Goal: Task Accomplishment & Management: Complete application form

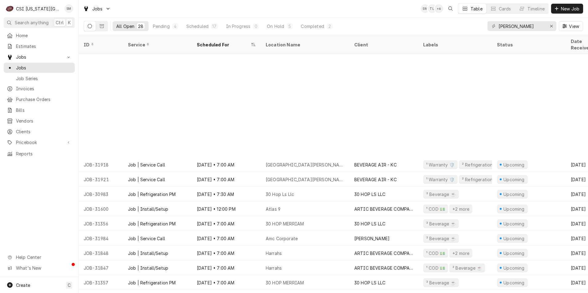
scroll to position [128, 0]
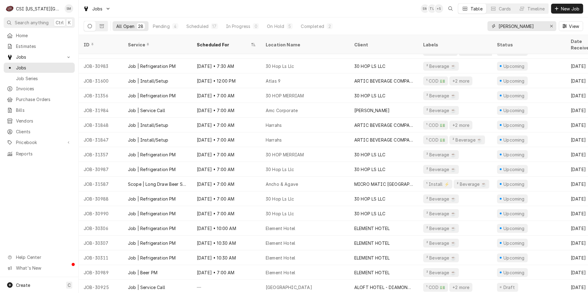
click at [512, 30] on input "bev" at bounding box center [521, 26] width 46 height 10
click at [35, 45] on span "Estimates" at bounding box center [44, 46] width 56 height 6
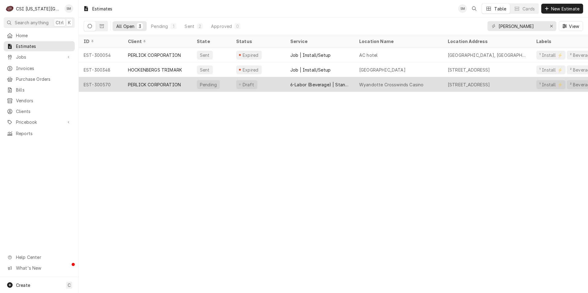
click at [255, 82] on div "Draft" at bounding box center [258, 84] width 54 height 15
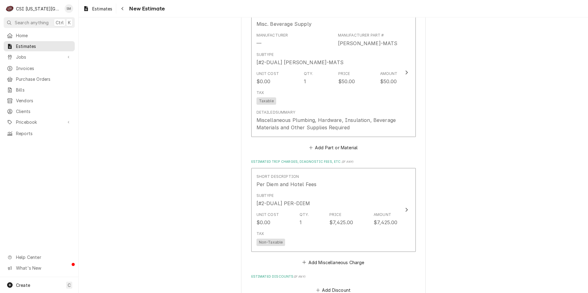
scroll to position [1229, 0]
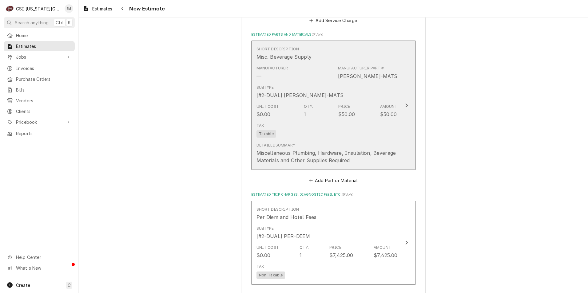
click at [391, 111] on div "$50.00" at bounding box center [388, 114] width 17 height 7
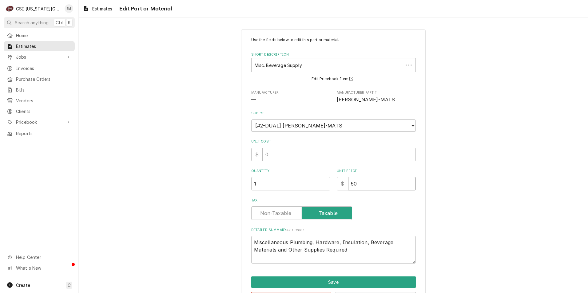
click at [361, 189] on input "50" at bounding box center [382, 184] width 68 height 14
type textarea "x"
type input "500"
type textarea "x"
type input "500"
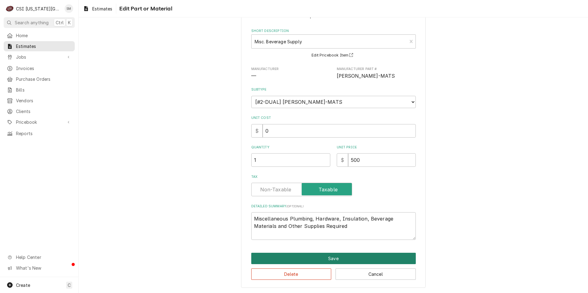
click at [334, 257] on button "Save" at bounding box center [333, 258] width 164 height 11
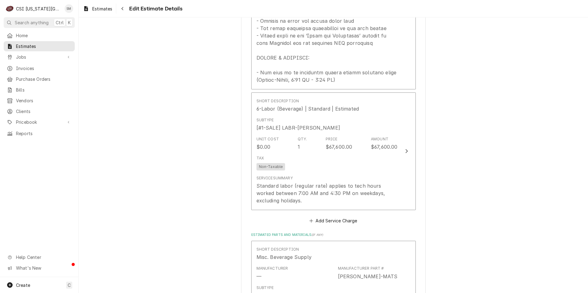
scroll to position [1014, 0]
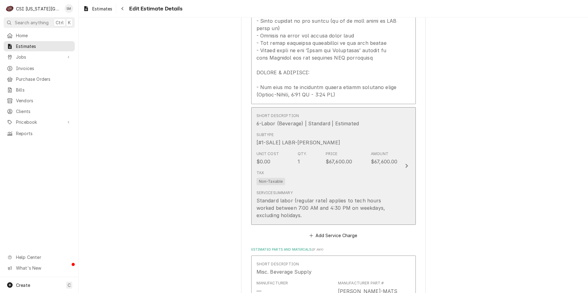
click at [376, 151] on div "Amount" at bounding box center [380, 154] width 18 height 6
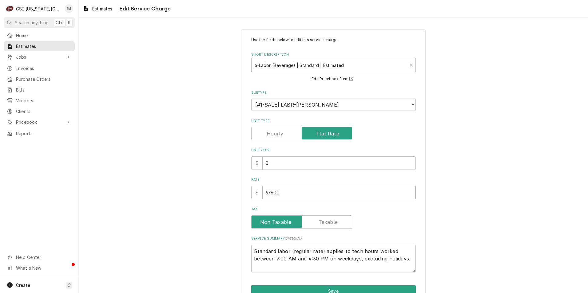
click at [282, 194] on input "67600" at bounding box center [338, 193] width 153 height 14
type textarea "x"
type input "6760"
type textarea "x"
type input "676"
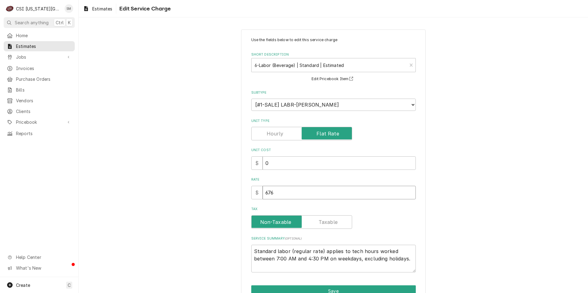
type textarea "x"
type input "67"
type textarea "x"
type input "6"
type textarea "x"
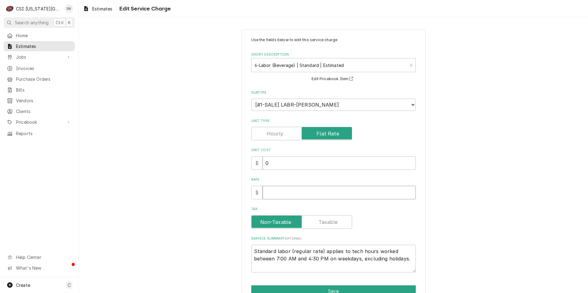
type textarea "x"
type input "4"
type textarea "x"
type input "45"
type textarea "x"
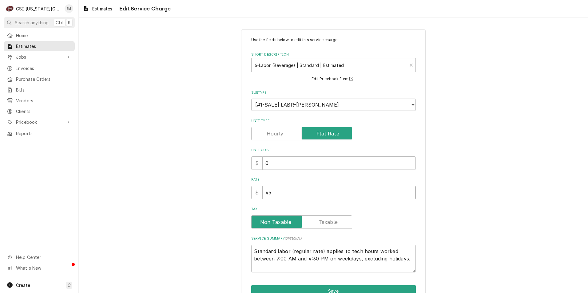
type input "451"
type textarea "x"
type input "4510"
type textarea "x"
type input "45100"
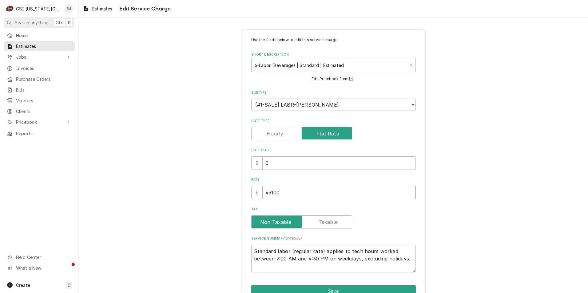
type textarea "x"
type input "451000"
type textarea "x"
type input "45100"
type textarea "x"
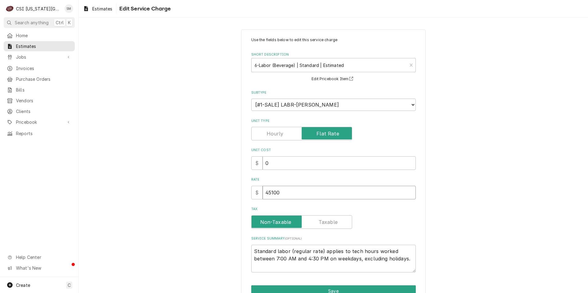
type input "45100"
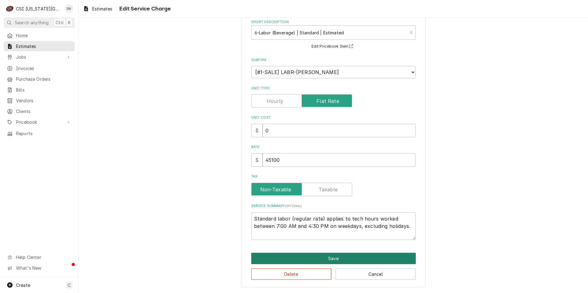
click at [332, 256] on button "Save" at bounding box center [333, 258] width 164 height 11
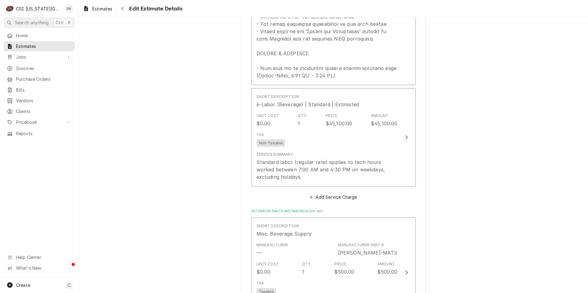
scroll to position [1026, 0]
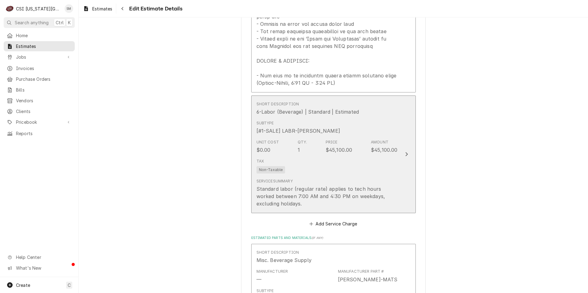
click at [383, 156] on div "Tax Non-Taxable" at bounding box center [326, 166] width 141 height 20
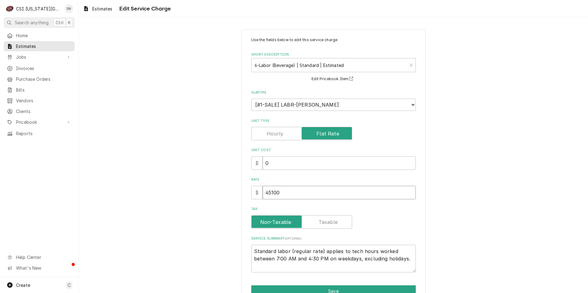
click at [268, 194] on input "45100" at bounding box center [338, 193] width 153 height 14
type textarea "x"
type input "4100"
type textarea "x"
type input "48100"
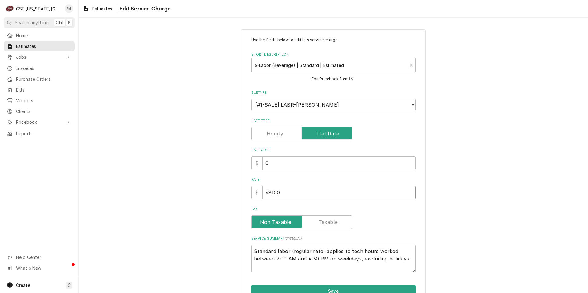
type textarea "x"
type input "48100"
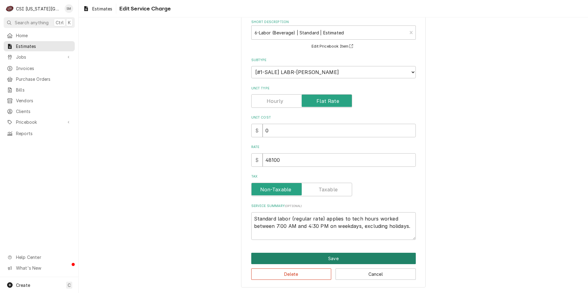
click at [337, 259] on button "Save" at bounding box center [333, 258] width 164 height 11
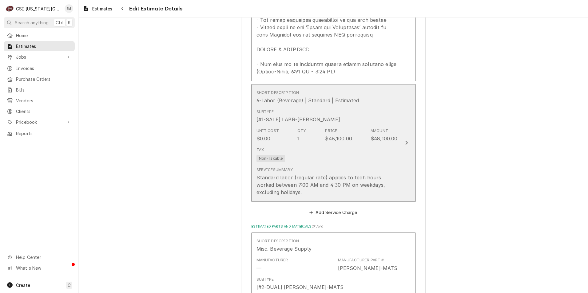
scroll to position [1030, 0]
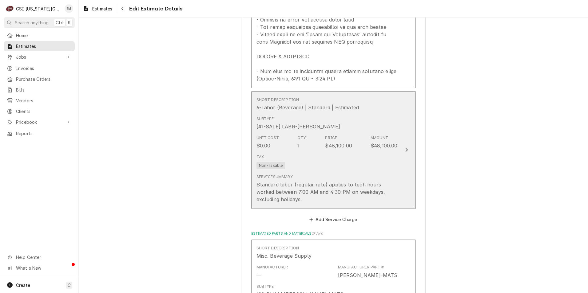
click at [385, 152] on div "Tax Non-Taxable" at bounding box center [326, 162] width 141 height 20
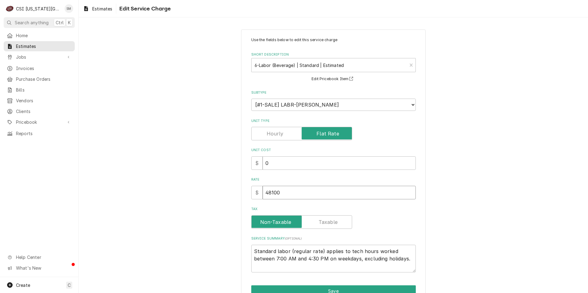
click at [281, 194] on input "48100" at bounding box center [338, 193] width 153 height 14
type textarea "x"
type input "4810"
type textarea "x"
type input "481"
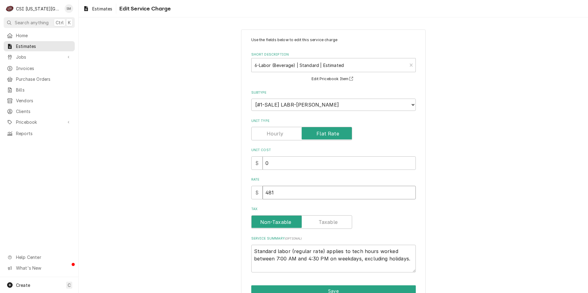
type textarea "x"
type input "48"
type textarea "x"
type input "4"
type textarea "x"
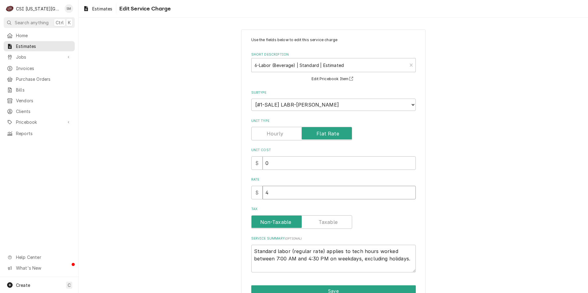
type input "46"
type textarea "x"
type input "4"
type textarea "x"
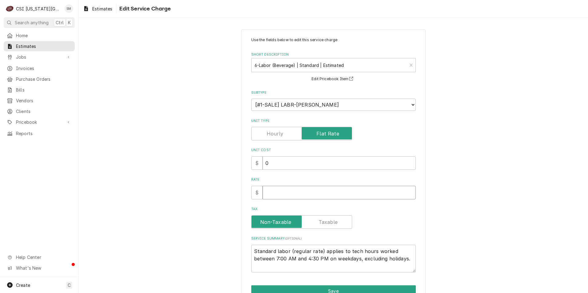
type input "4"
type textarea "x"
type input "45"
type textarea "x"
type input "455"
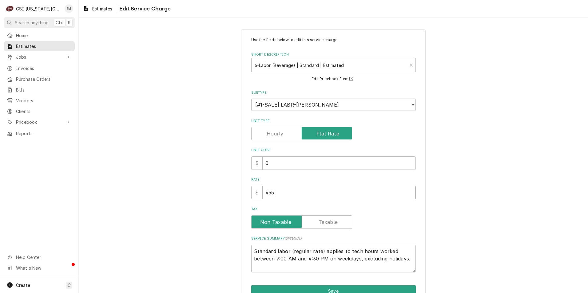
type textarea "x"
type input "4550"
type textarea "x"
type input "45500"
type textarea "x"
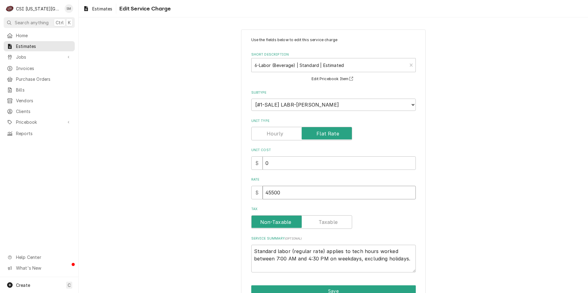
type input "45500"
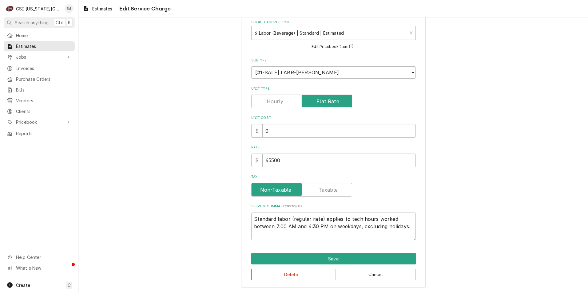
scroll to position [33, 0]
click at [328, 257] on button "Save" at bounding box center [333, 258] width 164 height 11
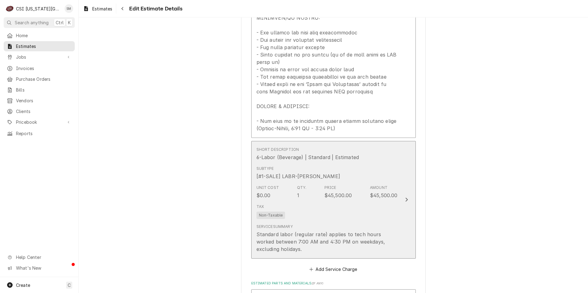
scroll to position [1011, 0]
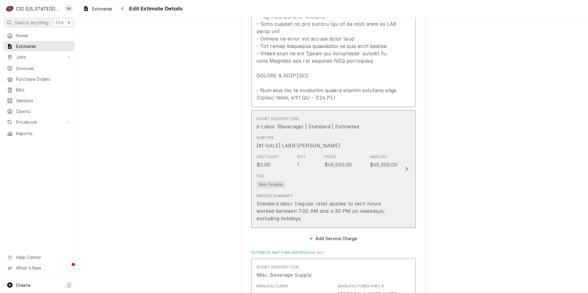
click at [361, 172] on div "Tax Non-Taxable" at bounding box center [326, 181] width 141 height 20
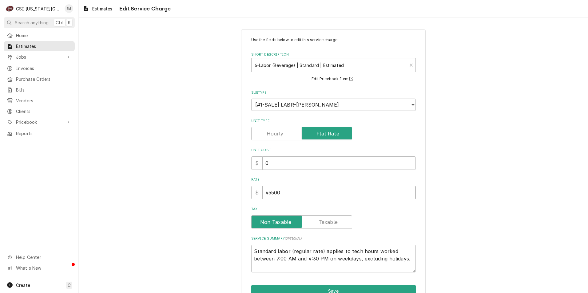
click at [284, 195] on input "45500" at bounding box center [338, 193] width 153 height 14
type textarea "x"
type input "4550"
type textarea "x"
type input "455"
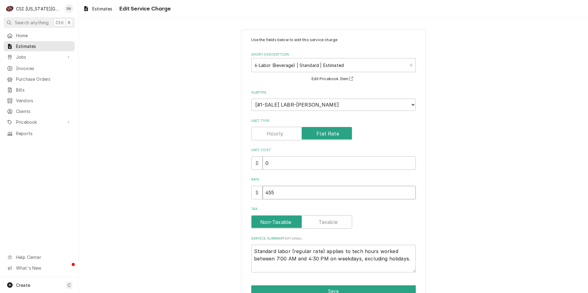
type textarea "x"
type input "45"
type textarea "x"
type input "4"
type textarea "x"
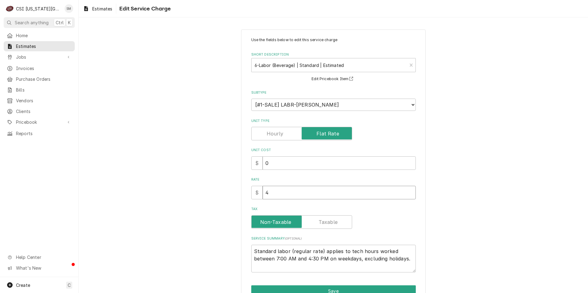
type input "44"
type textarea "x"
type input "449"
type textarea "x"
type input "4490"
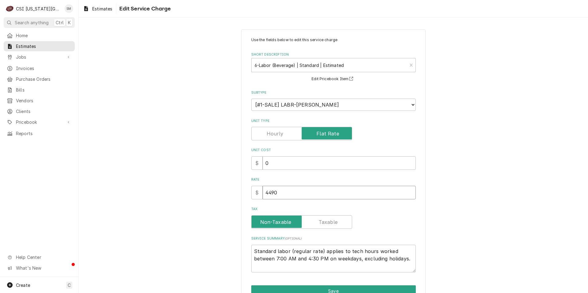
type textarea "x"
type input "44900"
type textarea "x"
type input "44900"
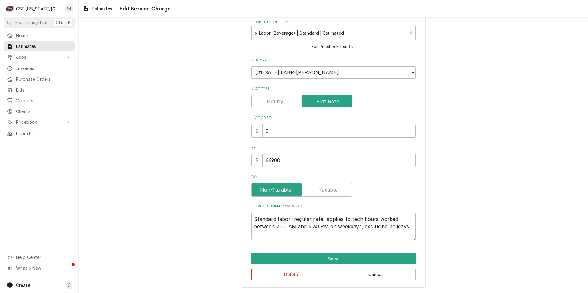
scroll to position [33, 0]
click at [338, 259] on button "Save" at bounding box center [333, 258] width 164 height 11
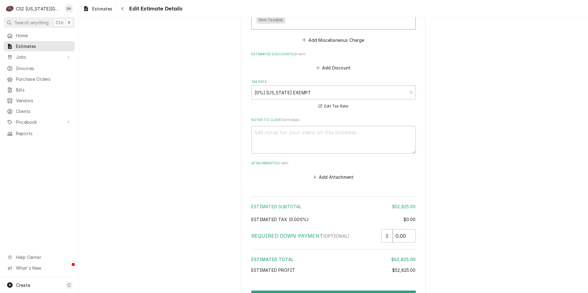
scroll to position [1553, 0]
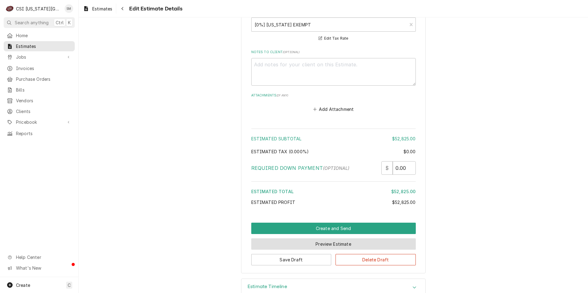
click at [324, 239] on button "Preview Estimate" at bounding box center [333, 244] width 164 height 11
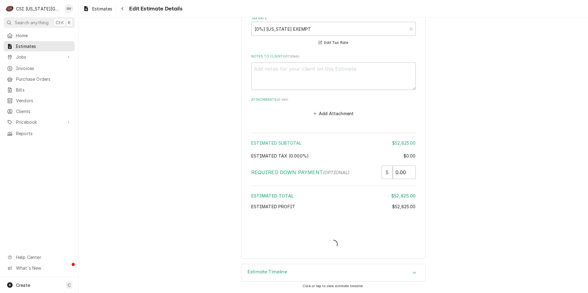
scroll to position [1534, 0]
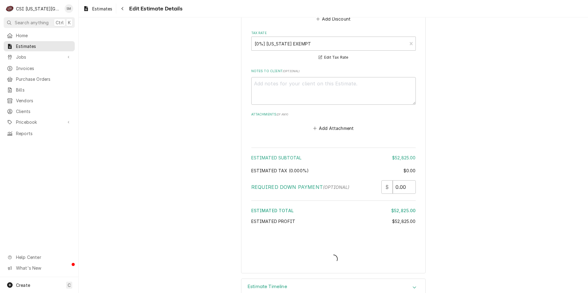
type textarea "x"
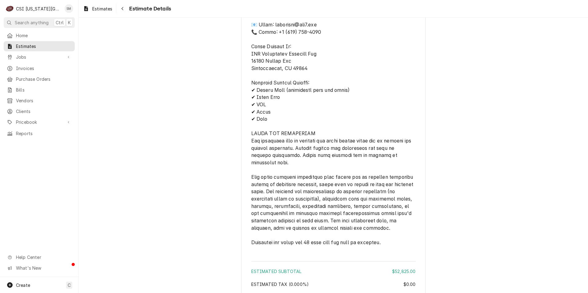
scroll to position [1201, 0]
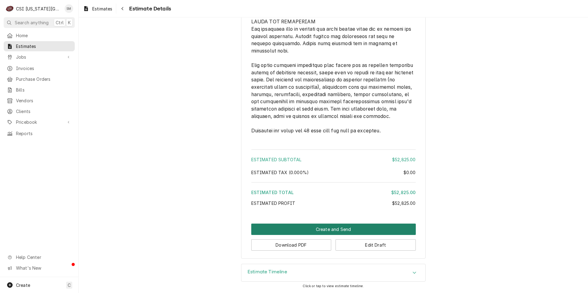
click at [315, 227] on button "Create and Send" at bounding box center [333, 229] width 164 height 11
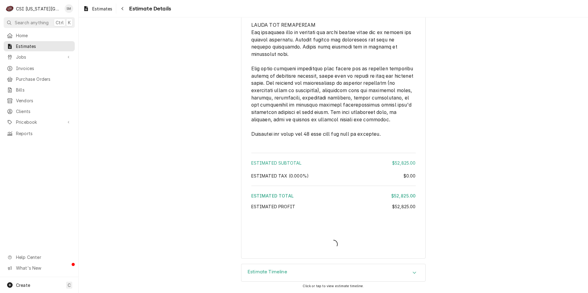
scroll to position [1198, 0]
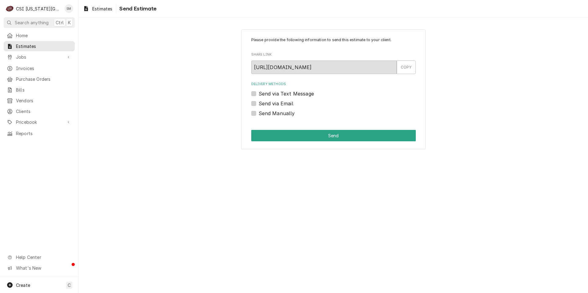
click at [258, 104] on label "Send via Email" at bounding box center [275, 103] width 35 height 7
click at [258, 104] on input "Send via Email" at bounding box center [340, 107] width 164 height 14
checkbox input "true"
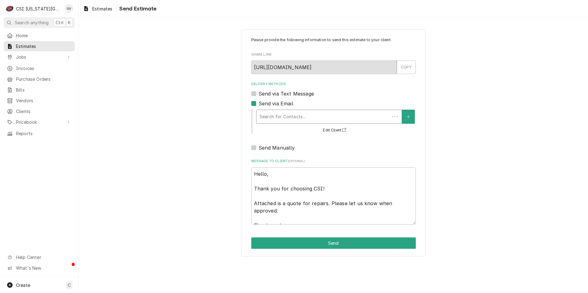
click at [285, 121] on div "Delivery Methods" at bounding box center [322, 116] width 127 height 11
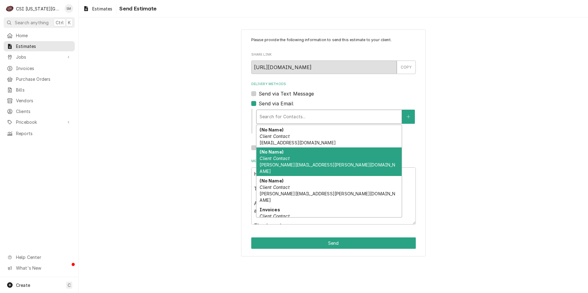
scroll to position [19, 0]
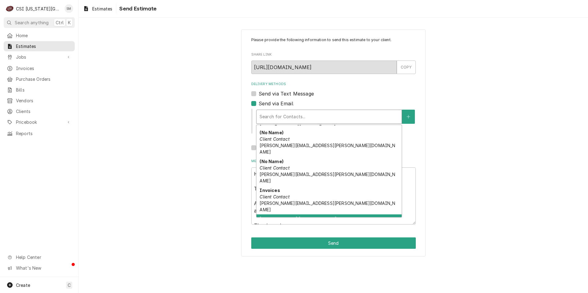
click at [295, 229] on span "Sean.Mckelvey@csi1.com" at bounding box center [327, 235] width 136 height 12
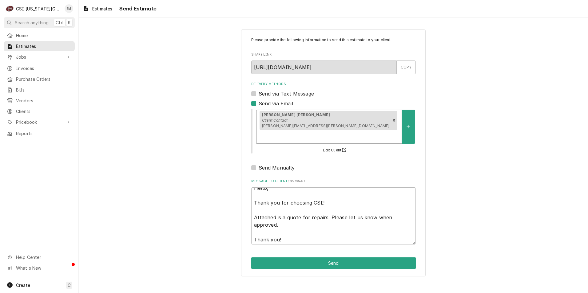
scroll to position [7, 0]
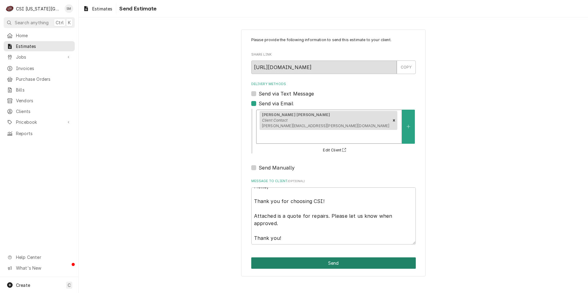
click at [332, 258] on button "Send" at bounding box center [333, 263] width 164 height 11
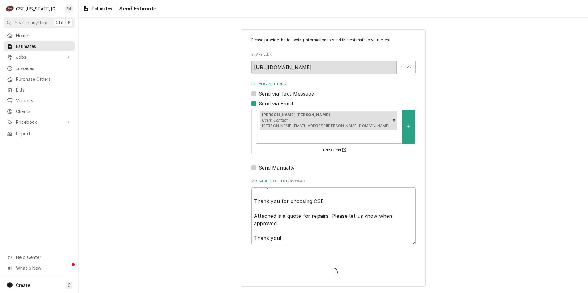
type textarea "x"
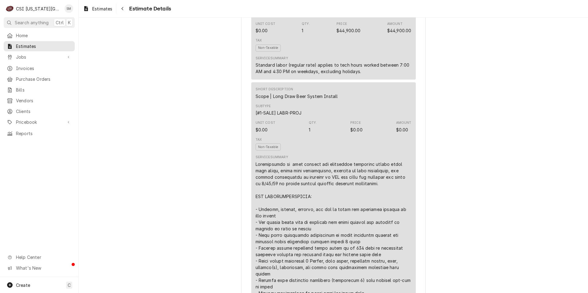
scroll to position [400, 0]
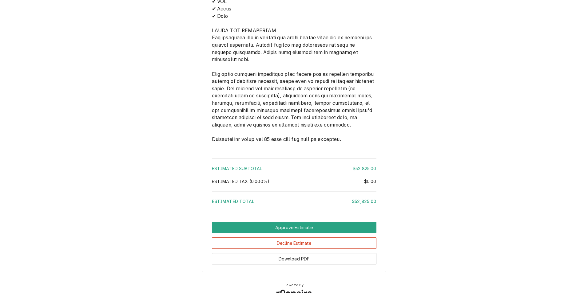
scroll to position [1122, 0]
